Goal: Obtain resource: Download file/media

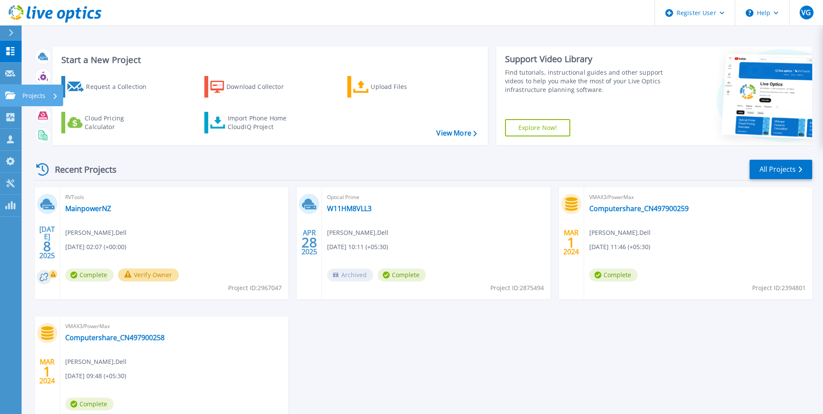
click at [42, 99] on p "Projects" at bounding box center [33, 96] width 23 height 22
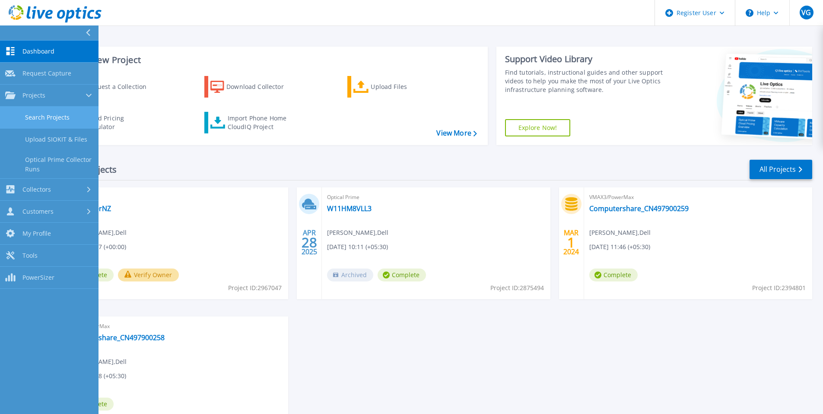
click at [55, 115] on link "Search Projects" at bounding box center [49, 118] width 98 height 22
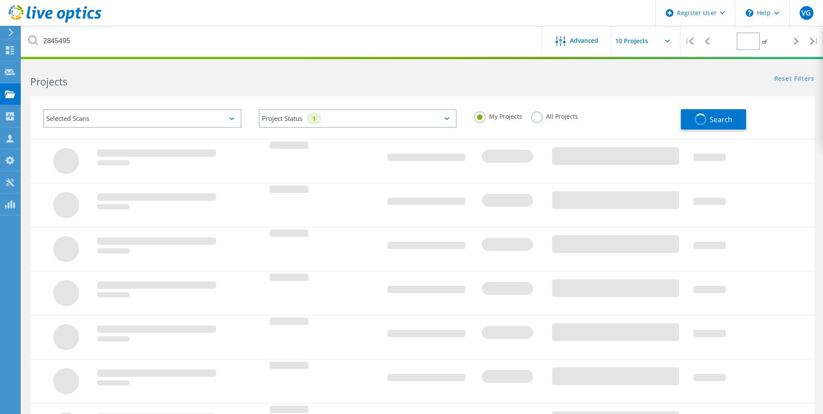
type input "1"
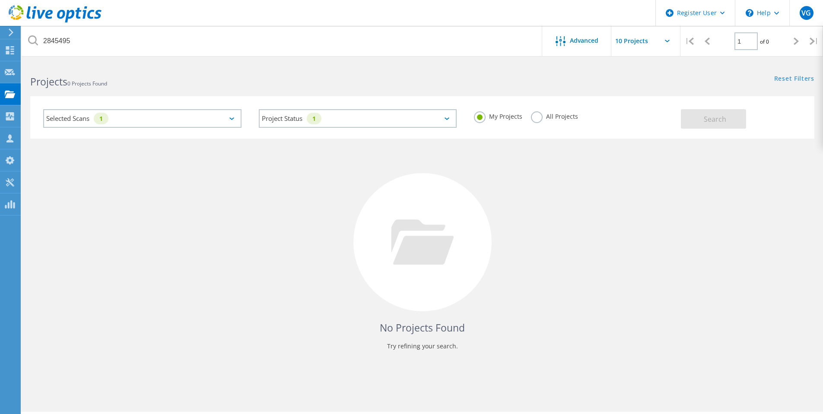
click at [543, 121] on div "All Projects" at bounding box center [554, 117] width 47 height 13
click at [538, 118] on label "All Projects" at bounding box center [554, 115] width 47 height 8
click at [0, 0] on input "All Projects" at bounding box center [0, 0] width 0 height 0
click at [699, 113] on button "Search" at bounding box center [713, 118] width 65 height 19
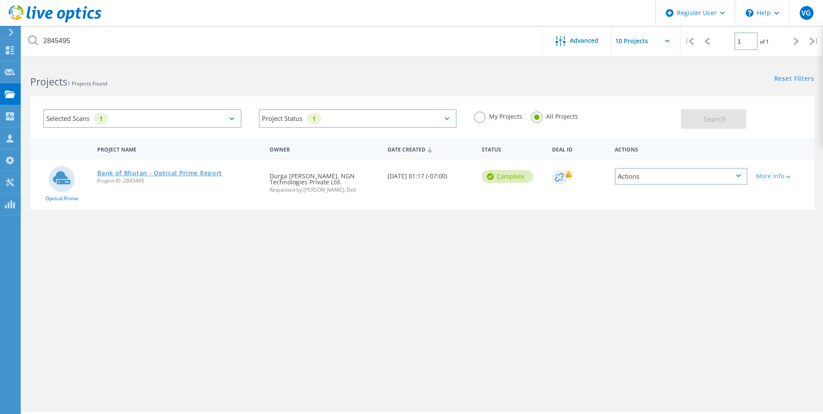
click at [175, 175] on link "Bank of Bhutan - Optical Prime Report" at bounding box center [159, 173] width 125 height 6
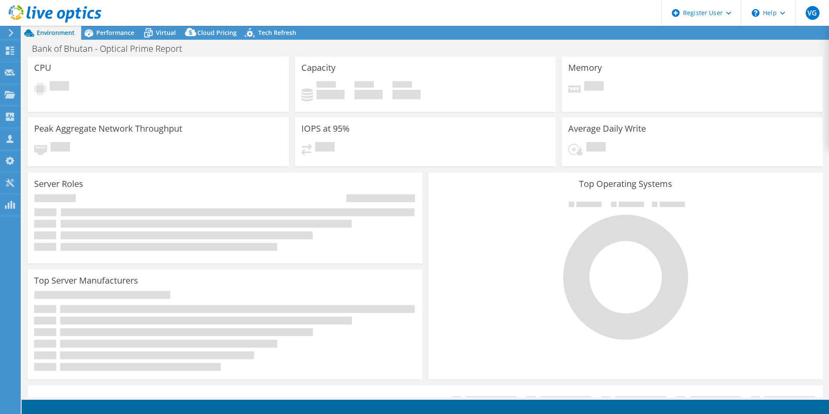
select select "USD"
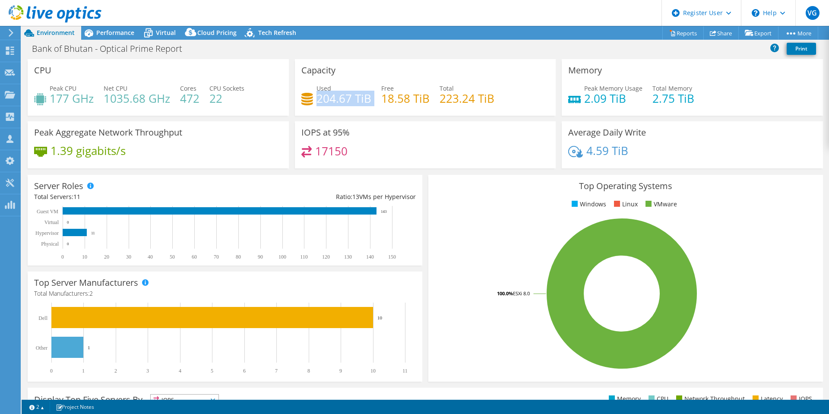
drag, startPoint x: 371, startPoint y: 100, endPoint x: 316, endPoint y: 105, distance: 54.6
click at [316, 105] on div "Used 204.67 TiB Free 18.58 TiB Total 223.24 TiB" at bounding box center [426, 98] width 248 height 28
click at [356, 159] on div "17150" at bounding box center [426, 155] width 248 height 19
drag, startPoint x: 349, startPoint y: 153, endPoint x: 314, endPoint y: 153, distance: 35.9
click at [314, 153] on div "17150" at bounding box center [426, 155] width 248 height 19
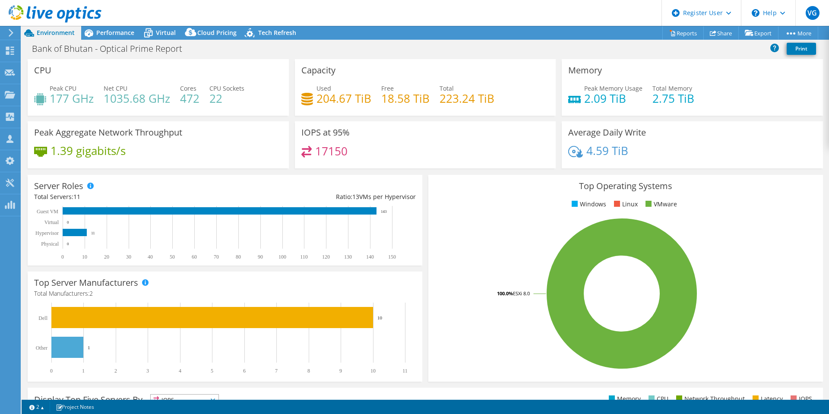
click at [374, 152] on div "17150" at bounding box center [426, 155] width 248 height 19
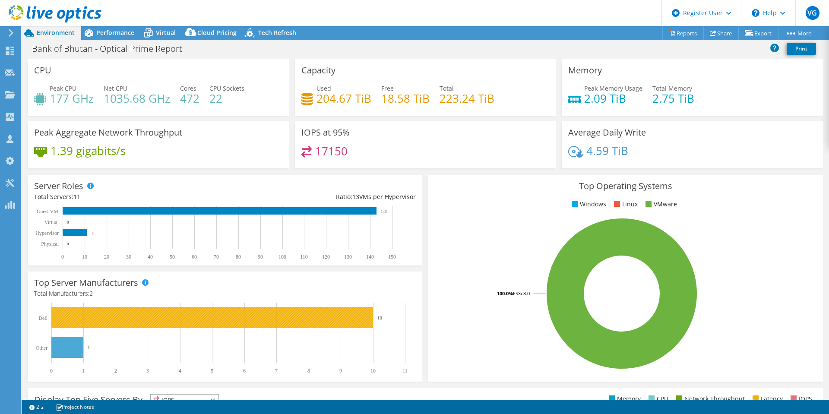
click at [378, 319] on text "10" at bounding box center [380, 317] width 5 height 5
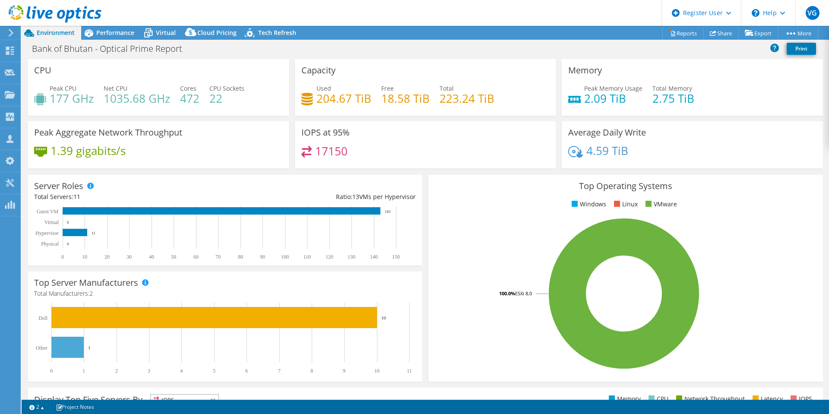
click at [9, 34] on icon at bounding box center [11, 33] width 6 height 8
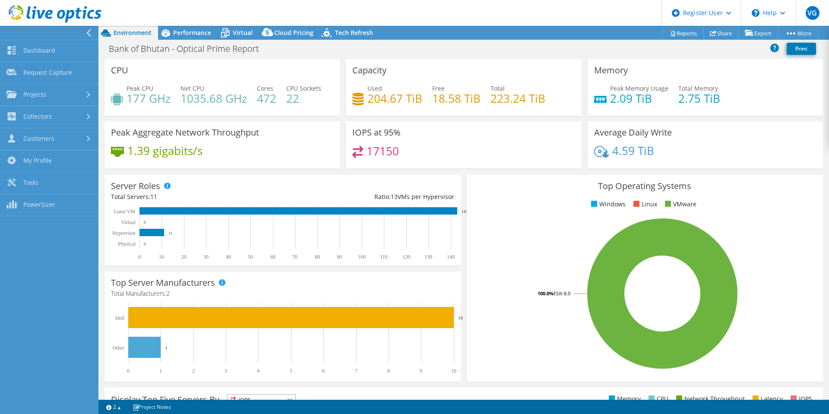
click at [72, 32] on div at bounding box center [47, 33] width 98 height 14
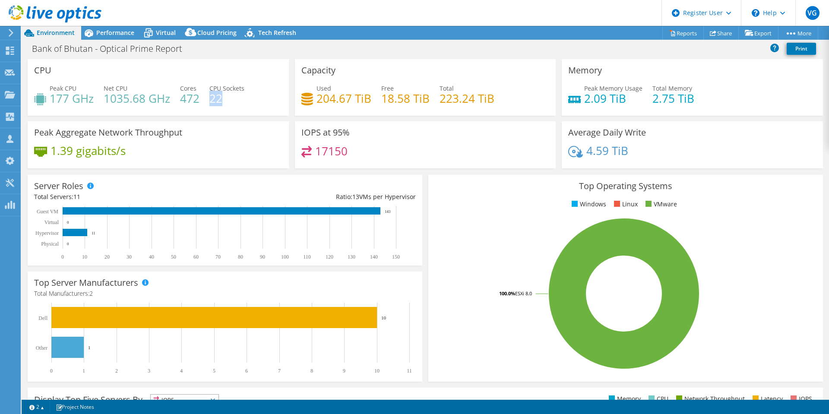
drag, startPoint x: 230, startPoint y: 99, endPoint x: 210, endPoint y: 102, distance: 20.0
click at [210, 102] on h4 "22" at bounding box center [227, 99] width 35 height 10
click at [673, 34] on link "Reports" at bounding box center [683, 32] width 41 height 13
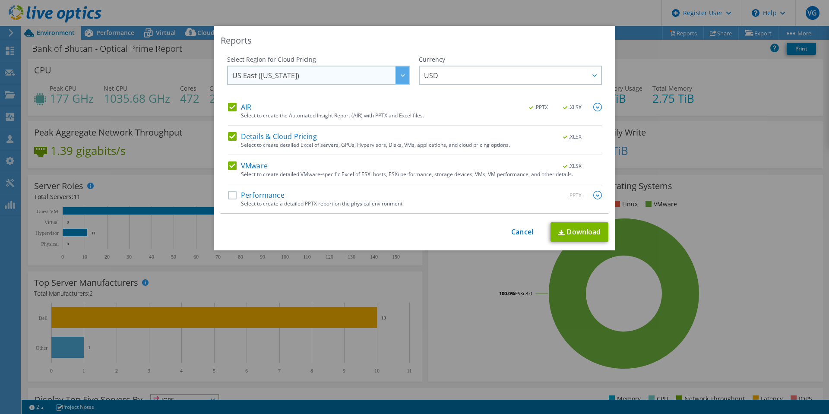
click at [318, 82] on span "US East (Virginia)" at bounding box center [320, 76] width 177 height 18
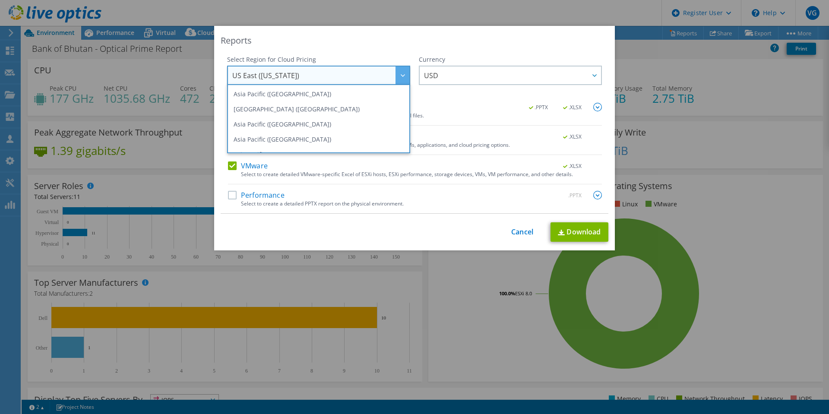
click at [318, 82] on span "US East (Virginia)" at bounding box center [320, 76] width 177 height 18
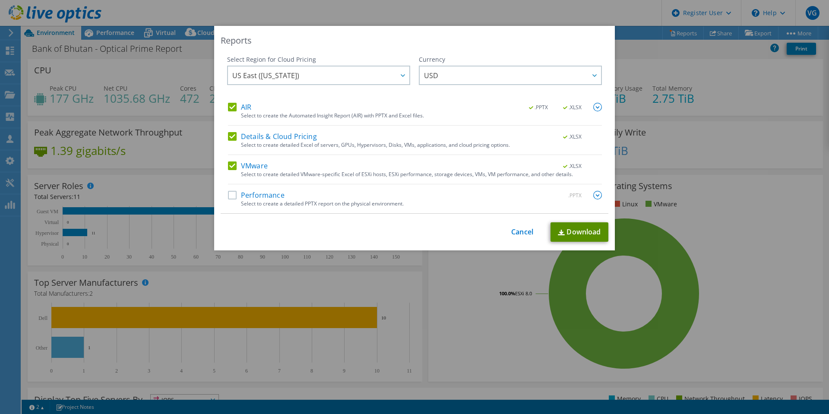
click at [578, 234] on link "Download" at bounding box center [580, 231] width 58 height 19
click at [516, 232] on link "Cancel" at bounding box center [522, 232] width 22 height 8
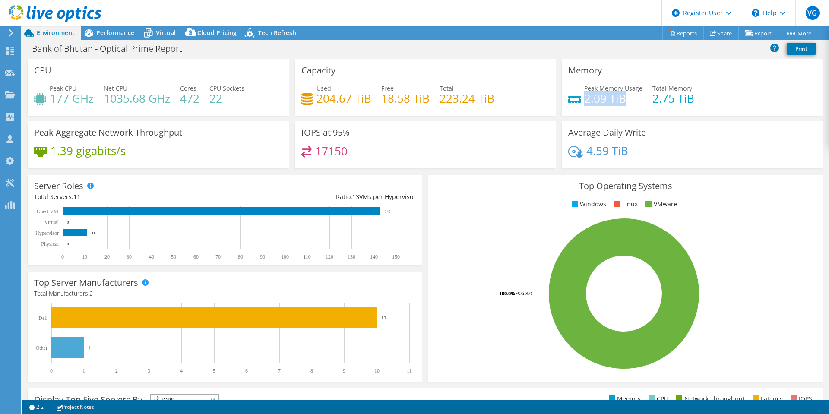
drag, startPoint x: 628, startPoint y: 99, endPoint x: 582, endPoint y: 100, distance: 45.8
click at [584, 100] on h4 "2.09 TiB" at bounding box center [613, 99] width 58 height 10
click at [643, 110] on div "Peak Memory Usage 2.09 TiB Total Memory 2.75 TiB" at bounding box center [692, 98] width 248 height 28
click at [622, 98] on h4 "2.09 TiB" at bounding box center [613, 99] width 58 height 10
drag, startPoint x: 582, startPoint y: 102, endPoint x: 621, endPoint y: 103, distance: 38.9
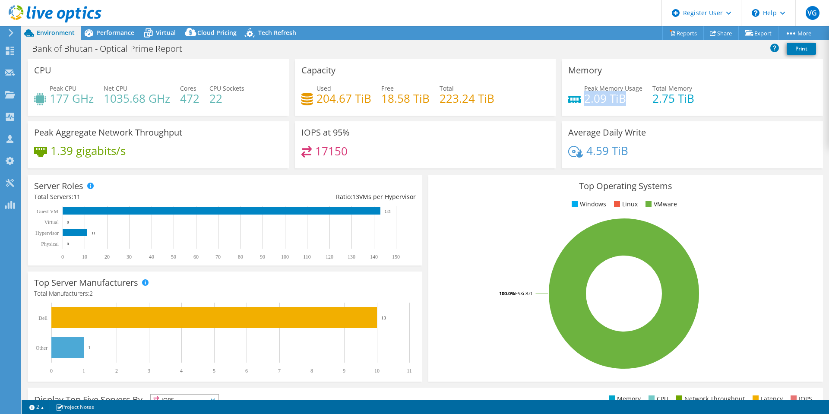
click at [621, 103] on h4 "2.09 TiB" at bounding box center [613, 99] width 58 height 10
click at [618, 111] on div "Peak Memory Usage 2.09 TiB Total Memory 2.75 TiB" at bounding box center [692, 98] width 248 height 28
drag, startPoint x: 623, startPoint y: 104, endPoint x: 581, endPoint y: 105, distance: 41.9
click at [580, 105] on div "Peak Memory Usage 2.09 TiB Total Memory 2.75 TiB" at bounding box center [692, 98] width 248 height 28
click at [624, 111] on div "Peak Memory Usage 2.09 TiB Total Memory 2.75 TiB" at bounding box center [692, 98] width 248 height 28
